Goal: Task Accomplishment & Management: Manage account settings

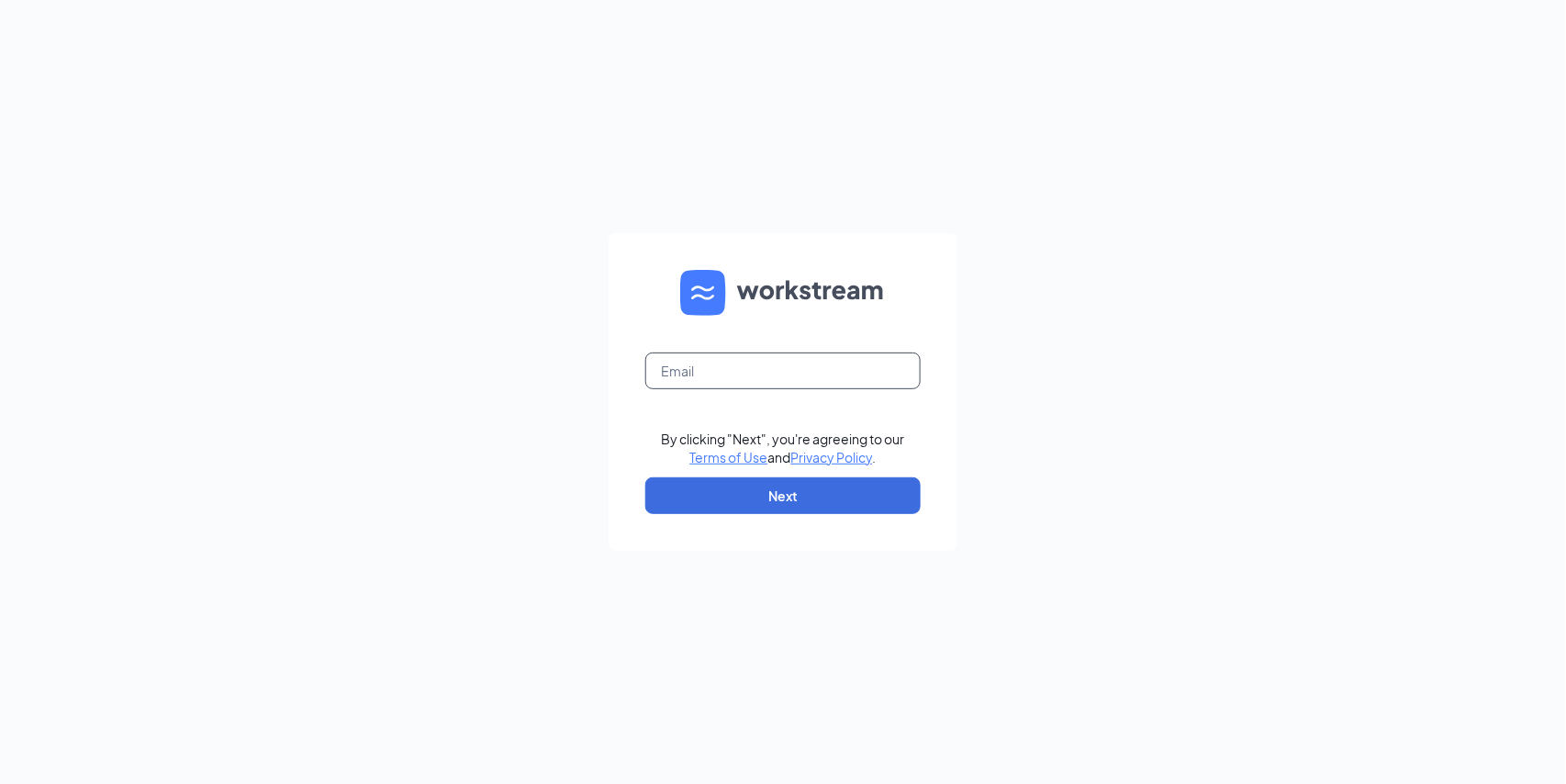
click at [706, 364] on input "text" at bounding box center [783, 371] width 275 height 37
type input "oh0280@pjunited.com"
click at [779, 499] on button "Next" at bounding box center [783, 495] width 275 height 37
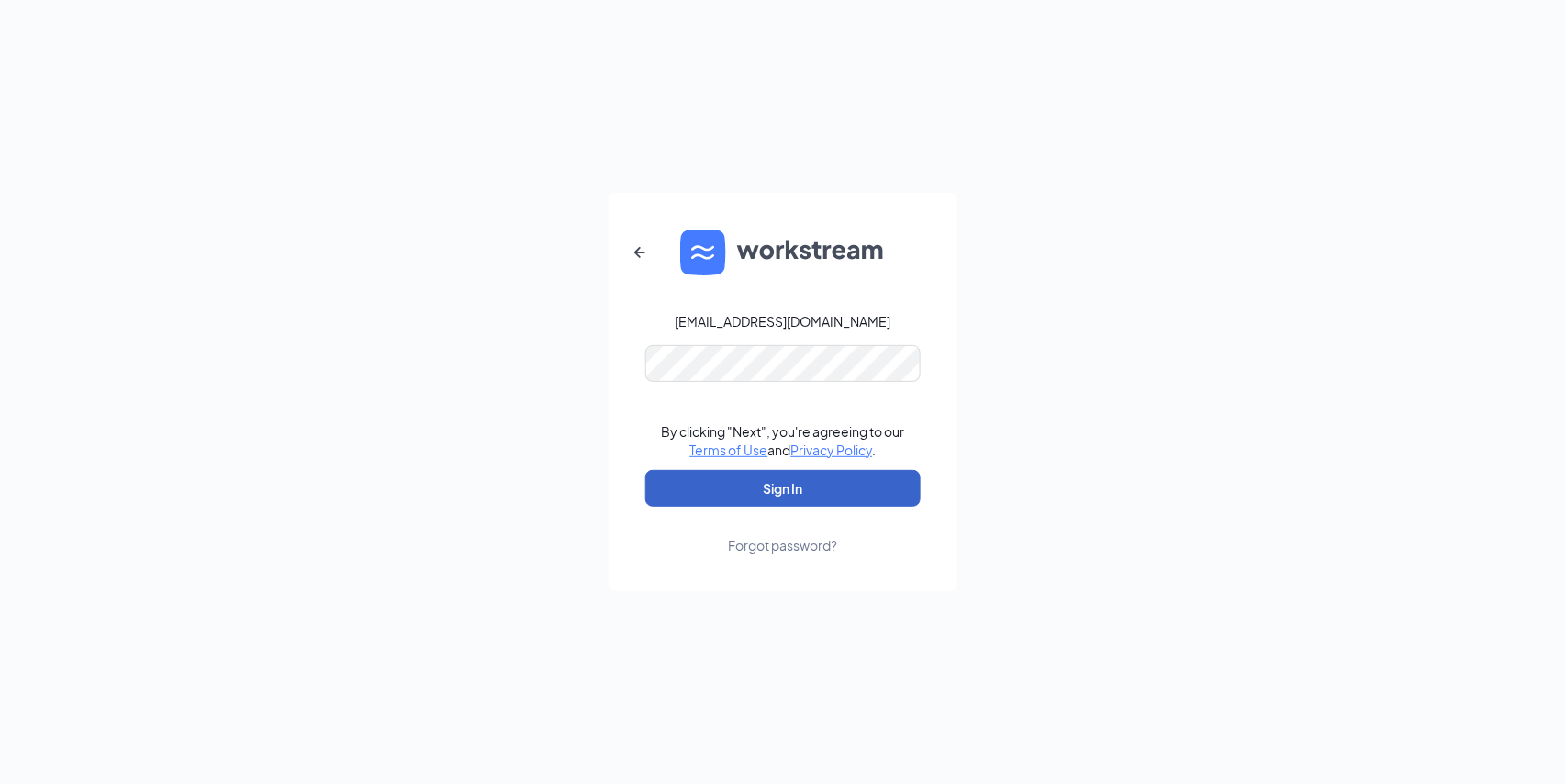
click at [759, 503] on button "Sign In" at bounding box center [783, 488] width 275 height 37
